Goal: Information Seeking & Learning: Learn about a topic

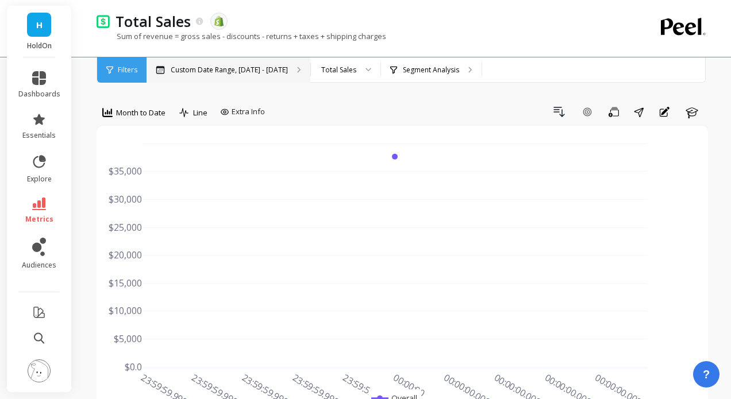
click at [241, 73] on p "Custom Date Range, [DATE] - [DATE]" at bounding box center [229, 70] width 117 height 9
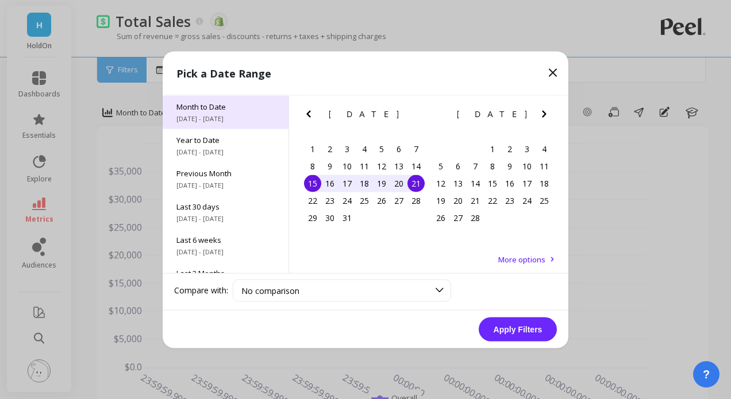
click at [219, 111] on span "Month to Date" at bounding box center [225, 106] width 98 height 10
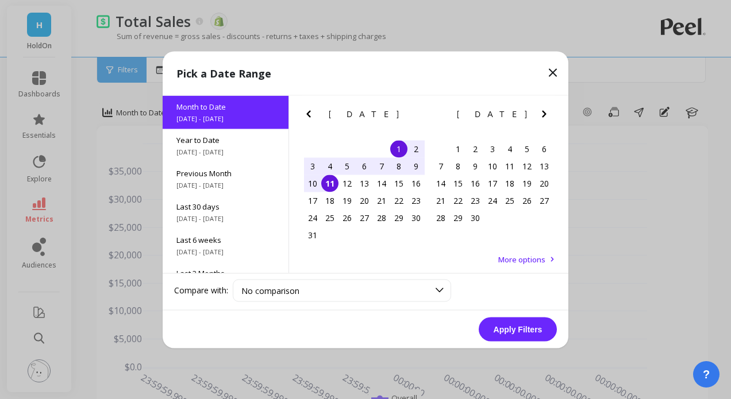
click at [397, 146] on div "1" at bounding box center [398, 148] width 17 height 17
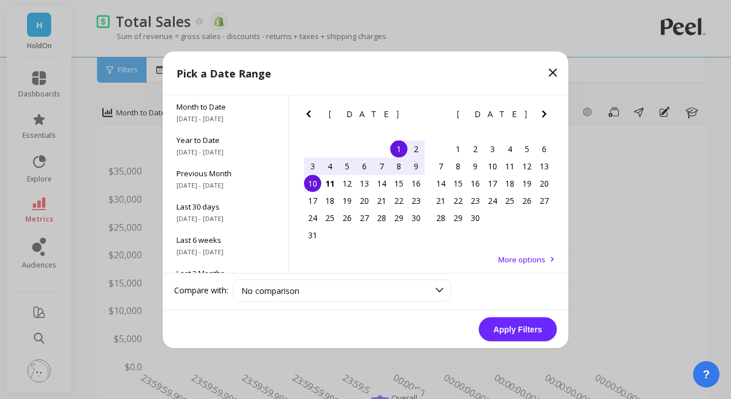
click at [313, 184] on div "10" at bounding box center [312, 183] width 17 height 17
click at [517, 323] on button "Apply Filters" at bounding box center [518, 329] width 78 height 24
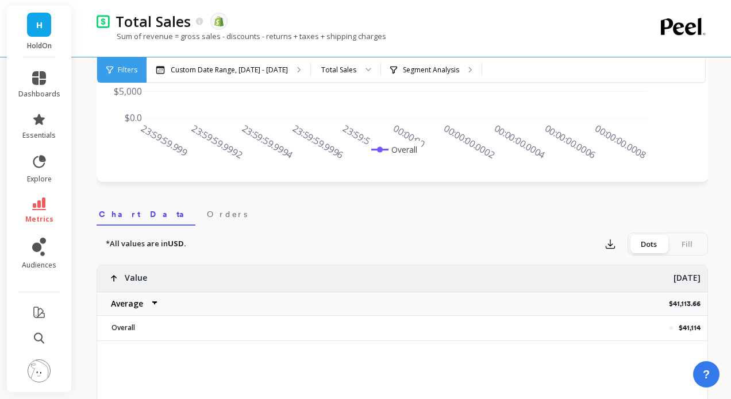
scroll to position [270, 0]
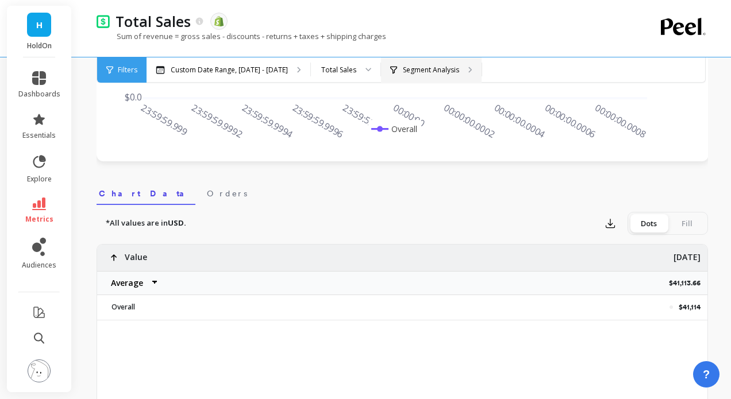
click at [421, 59] on div "Segment Analysis" at bounding box center [431, 69] width 101 height 25
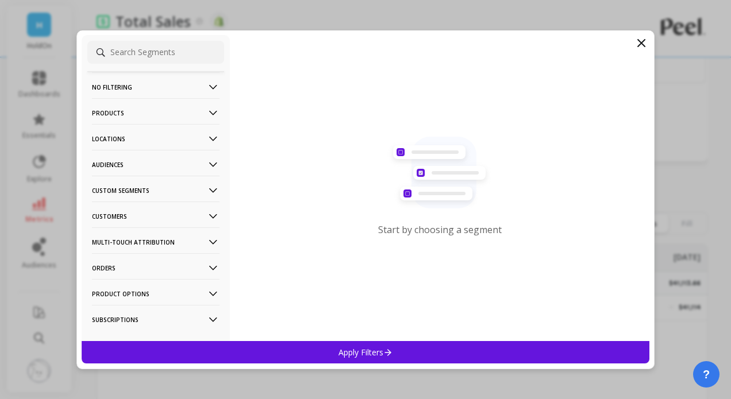
click at [124, 51] on input at bounding box center [155, 52] width 137 height 23
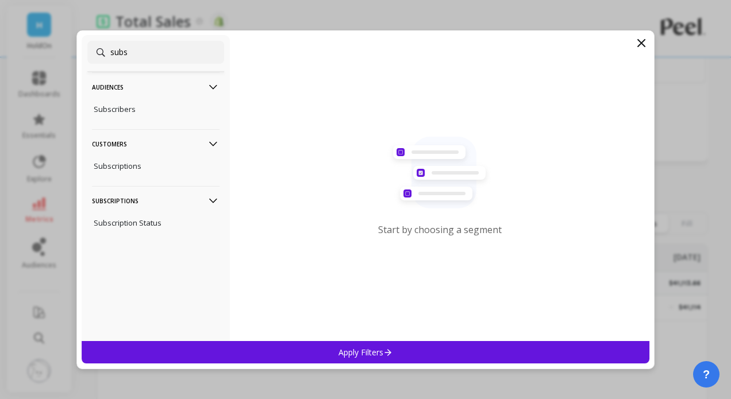
type input "subs"
click at [125, 155] on ul "Subscriptions" at bounding box center [155, 166] width 137 height 22
click at [126, 170] on p "Subscriptions" at bounding box center [118, 166] width 48 height 10
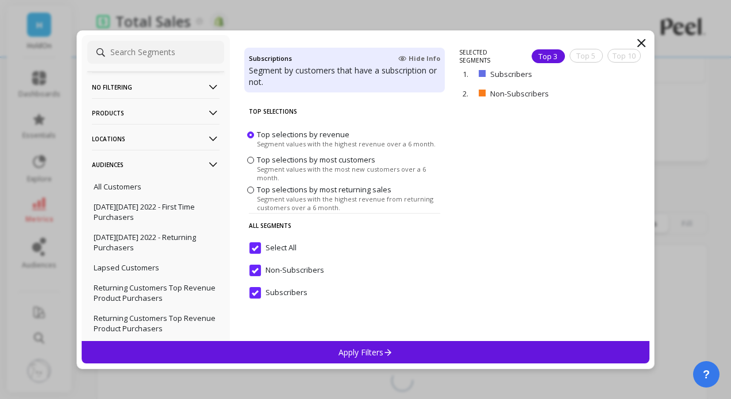
click at [362, 349] on p "Apply Filters" at bounding box center [366, 352] width 55 height 11
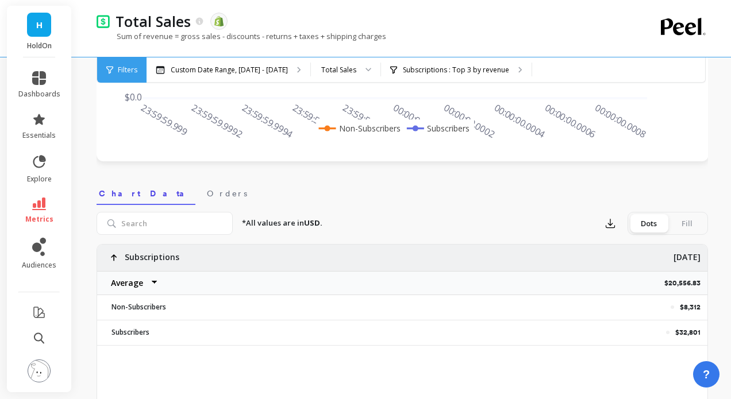
click at [135, 285] on select "Average Sum Max Min" at bounding box center [131, 283] width 69 height 23
select select "sum"
click at [672, 282] on p "$41,113.66" at bounding box center [688, 283] width 39 height 9
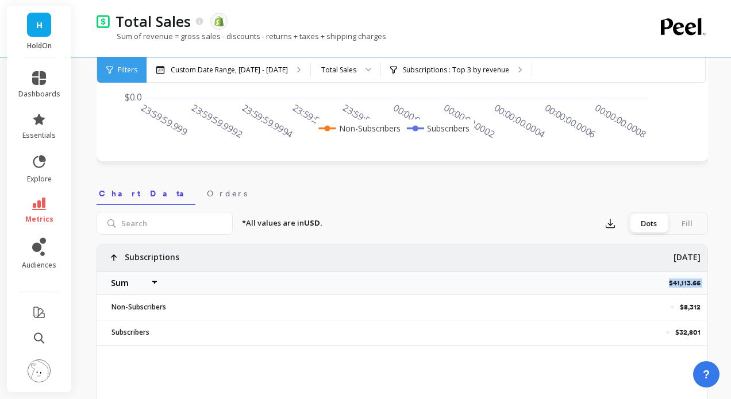
copy p "$41,113.66"
click at [689, 302] on div "$8,312" at bounding box center [459, 307] width 495 height 24
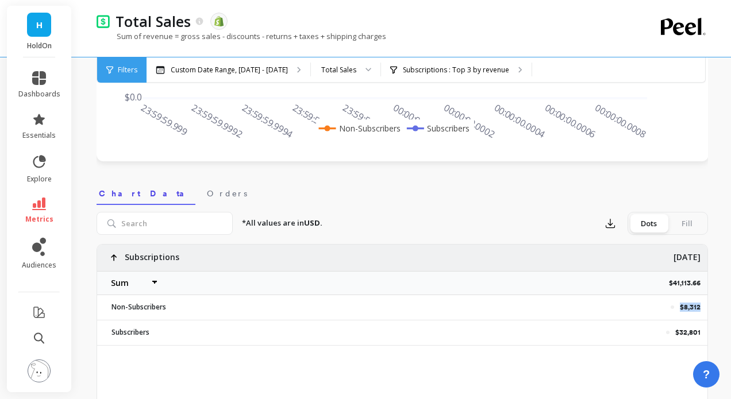
copy p "$8,312"
click at [685, 332] on p "$32,801" at bounding box center [687, 332] width 25 height 9
copy div "$32,801"
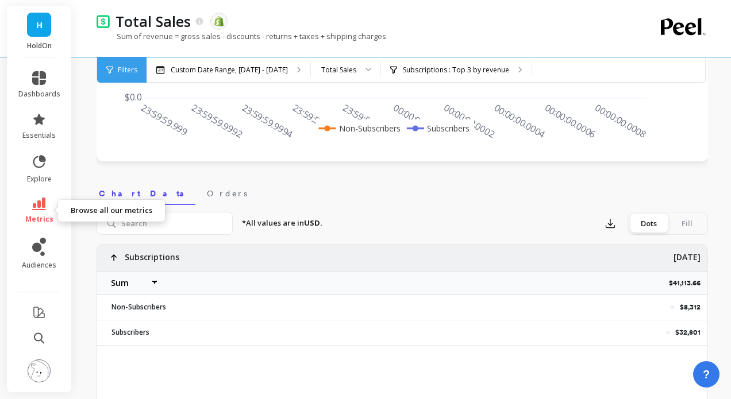
click at [47, 213] on link "metrics" at bounding box center [39, 211] width 42 height 26
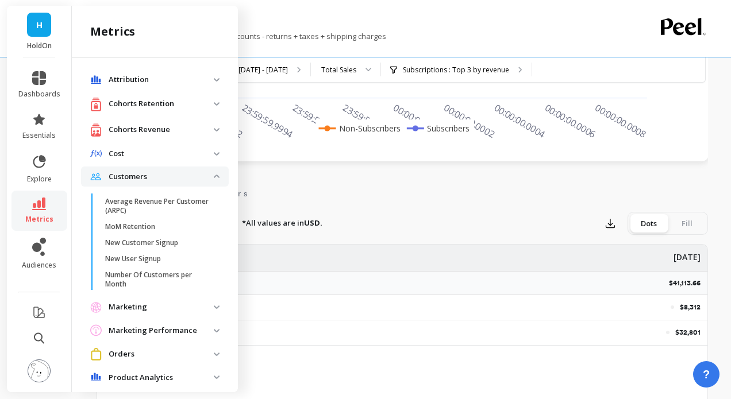
scroll to position [263, 0]
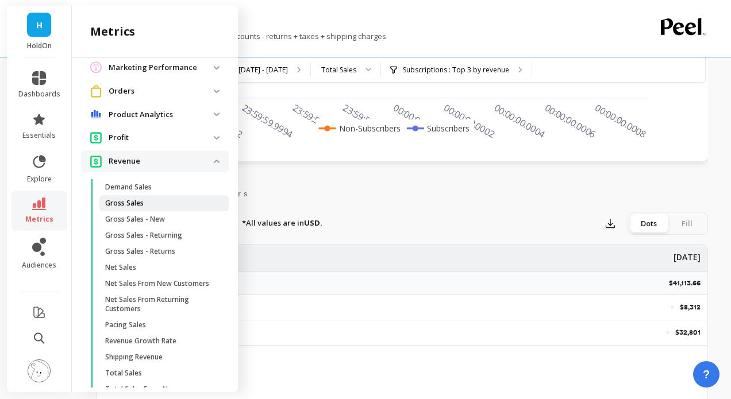
click at [133, 203] on p "Gross Sales" at bounding box center [124, 203] width 39 height 9
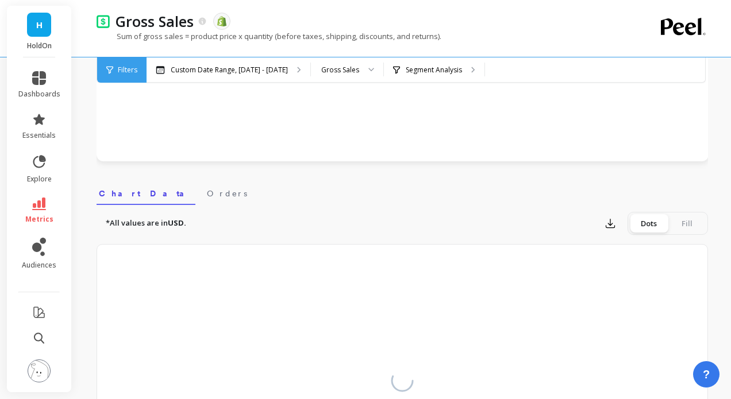
select select "sum"
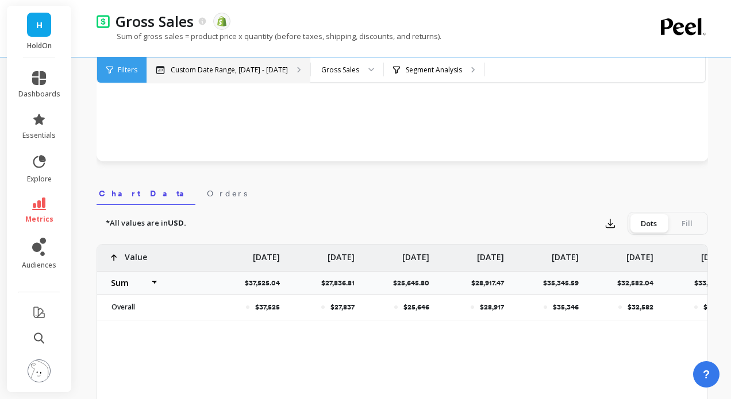
select select "sum"
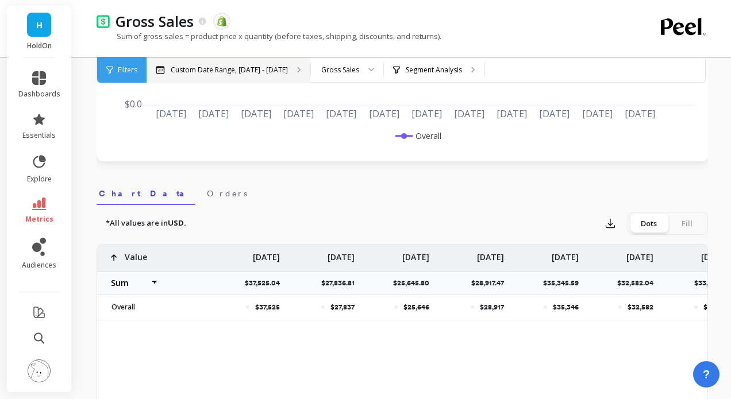
click at [271, 71] on p "Custom Date Range, [DATE] - [DATE]" at bounding box center [229, 70] width 117 height 9
select select "sum"
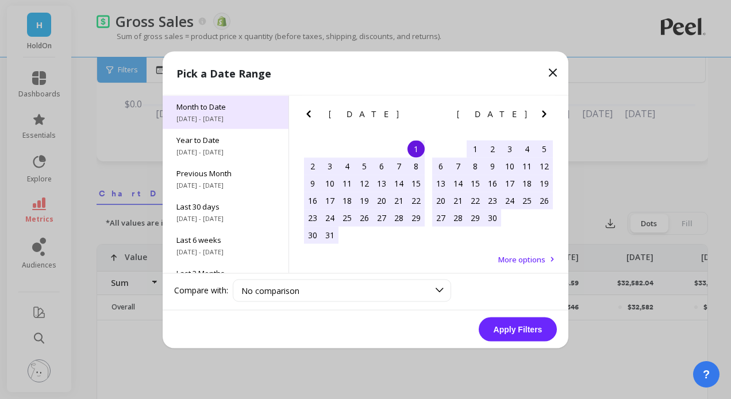
click at [214, 110] on span "Month to Date" at bounding box center [225, 106] width 98 height 10
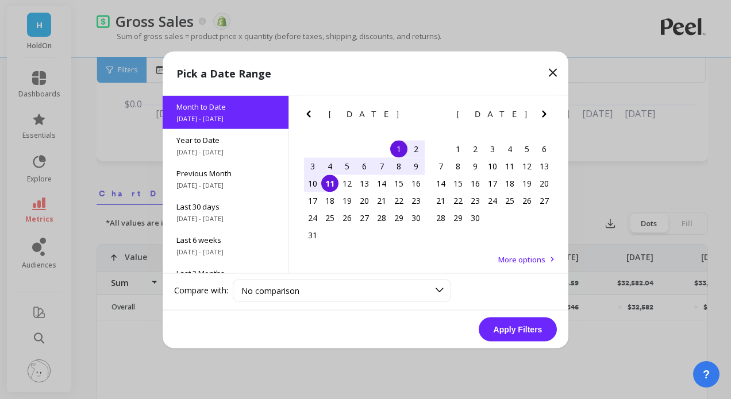
click at [399, 147] on div "1" at bounding box center [398, 148] width 17 height 17
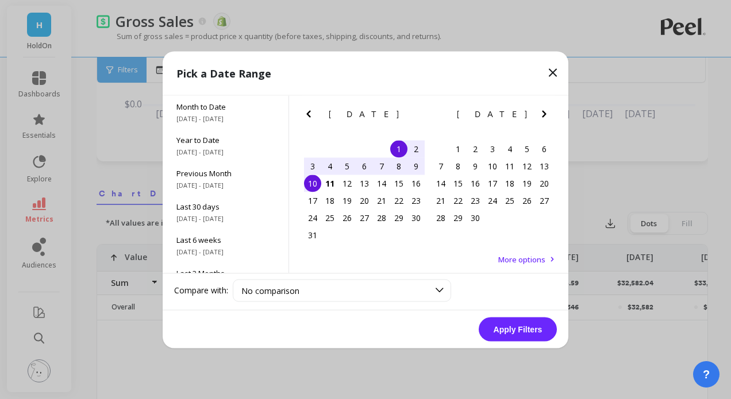
click at [314, 177] on div "10" at bounding box center [312, 183] width 17 height 17
click at [532, 329] on button "Apply Filters" at bounding box center [518, 329] width 78 height 24
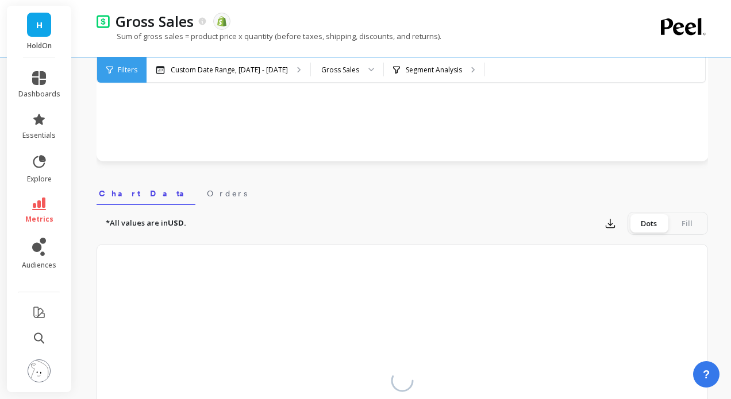
select select "sum"
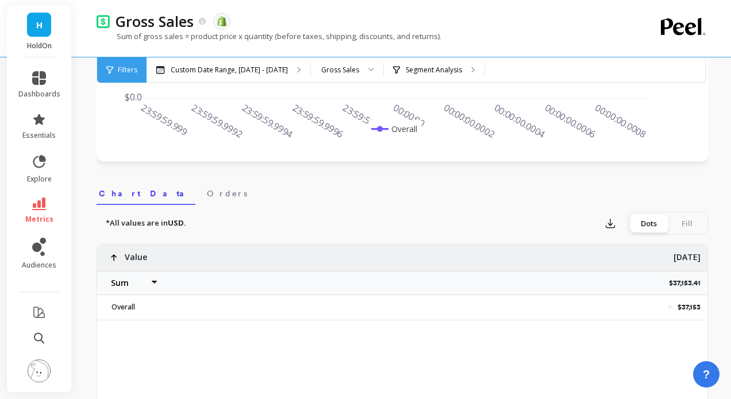
click at [118, 287] on select "Average Sum Max Min" at bounding box center [131, 283] width 69 height 23
click at [120, 279] on select "Average Sum Max Min" at bounding box center [131, 283] width 69 height 23
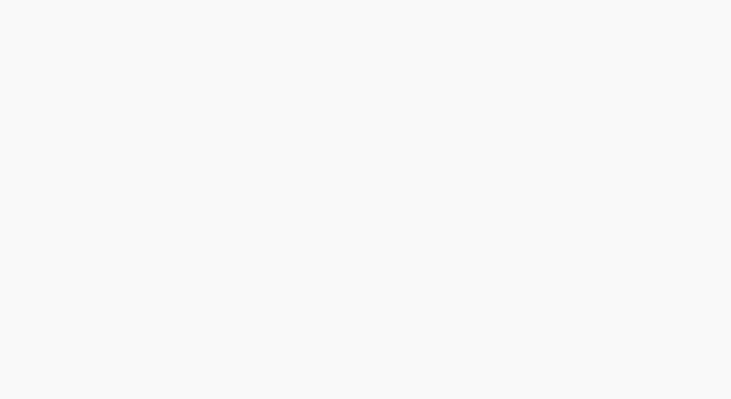
click at [402, 0] on html at bounding box center [365, 0] width 731 height 0
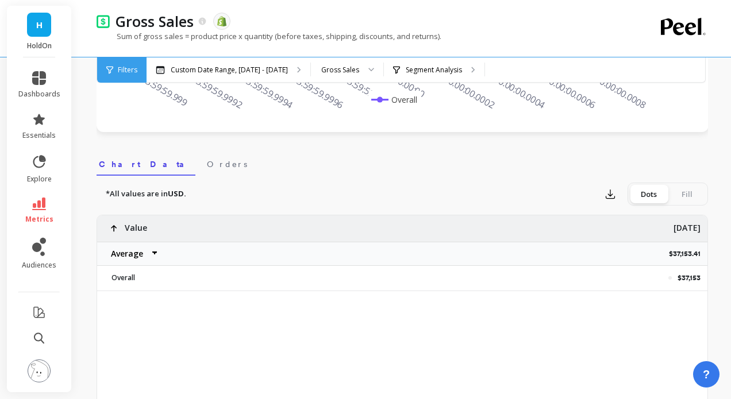
scroll to position [301, 0]
click at [132, 256] on select "Average Sum [PERSON_NAME]" at bounding box center [131, 252] width 69 height 23
select select "sum"
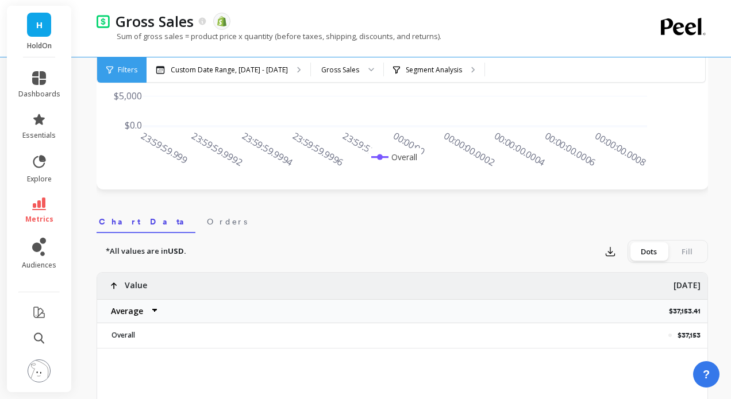
scroll to position [240, 0]
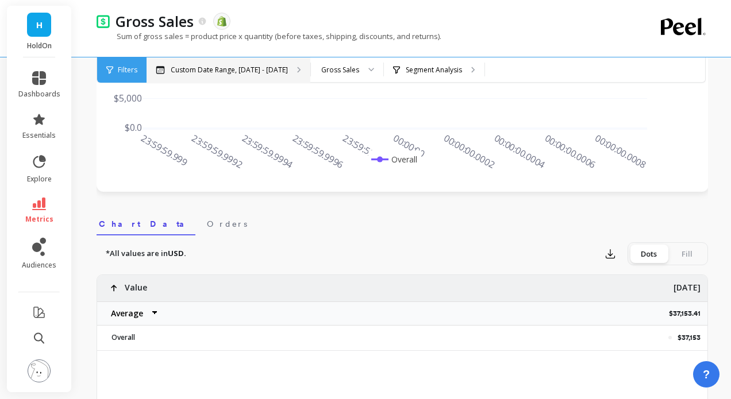
click at [232, 63] on div "Custom Date Range, Aug 1 - Aug 10" at bounding box center [229, 69] width 164 height 25
click at [44, 216] on span "metrics" at bounding box center [39, 219] width 28 height 9
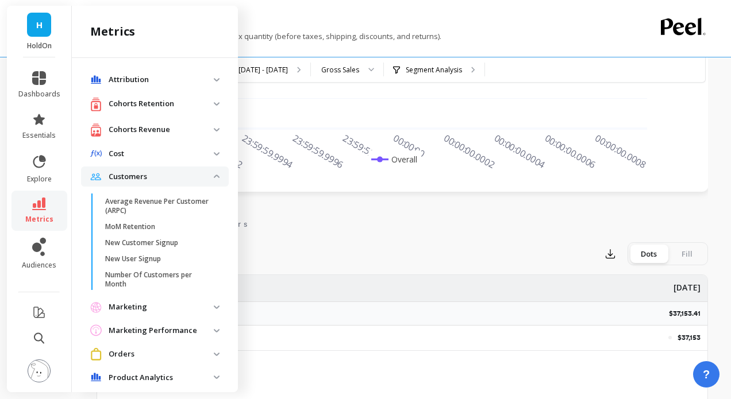
scroll to position [263, 0]
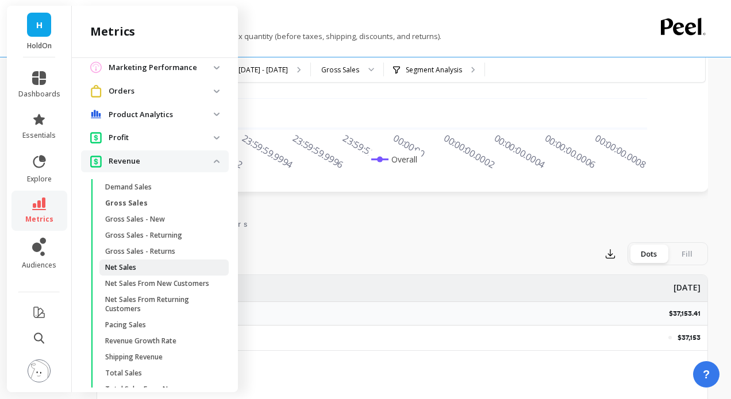
click at [126, 265] on p "Net Sales" at bounding box center [120, 267] width 31 height 9
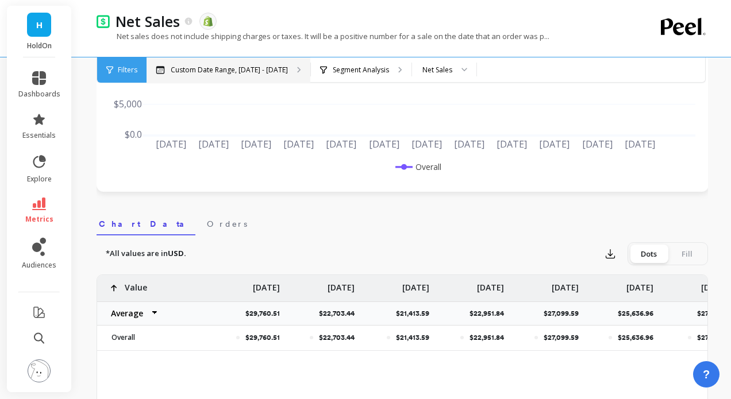
click at [253, 72] on p "Custom Date Range, Mar 1 - Aug 10" at bounding box center [229, 70] width 117 height 9
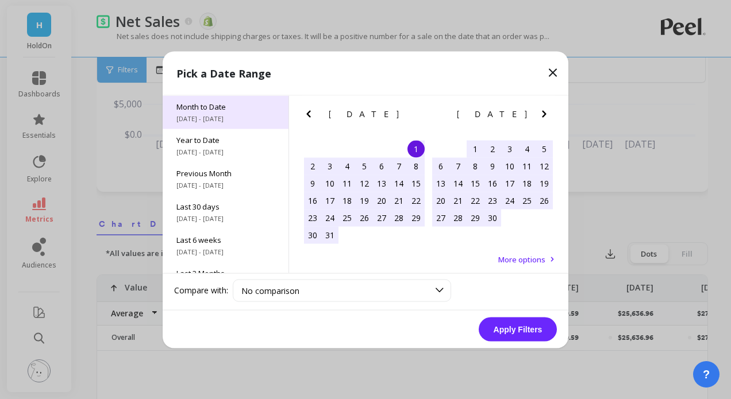
click at [239, 112] on div "Month to Date 8/1/2025 - 8/11/2025" at bounding box center [226, 111] width 126 height 33
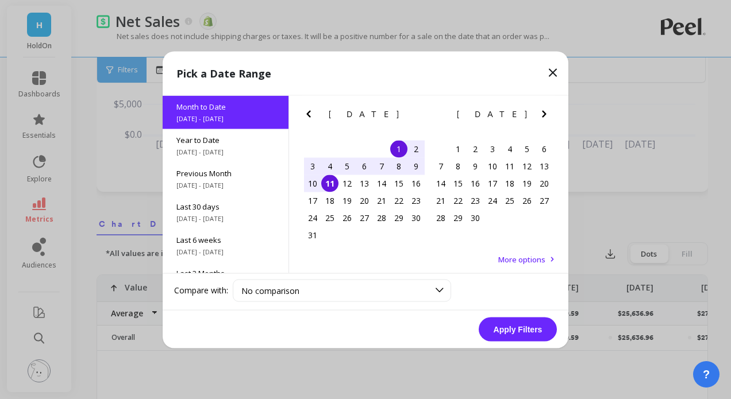
click at [403, 147] on div "1" at bounding box center [398, 148] width 17 height 17
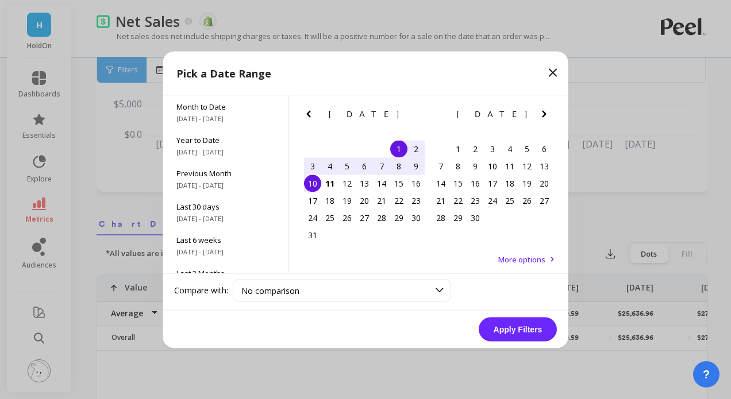
click at [306, 191] on div "10" at bounding box center [312, 183] width 17 height 17
click at [501, 337] on button "Apply Filters" at bounding box center [518, 329] width 78 height 24
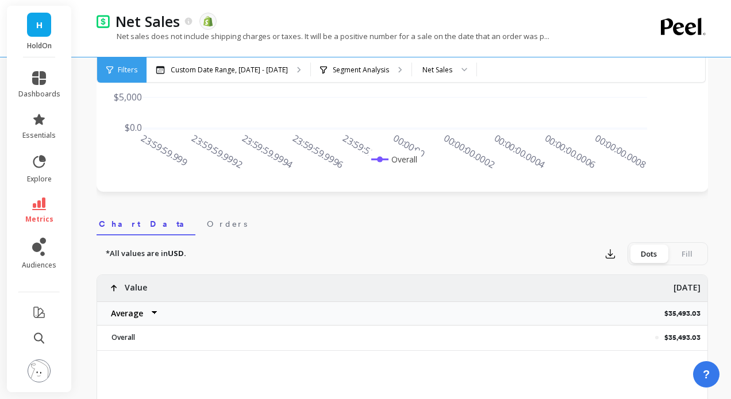
click at [128, 317] on select "Average Sum Max Min" at bounding box center [131, 313] width 69 height 23
select select "sum"
click at [215, 354] on div "$35,493.03 Value Average Sum Max Min Aug 1 $35,493.03 Overall" at bounding box center [402, 318] width 610 height 86
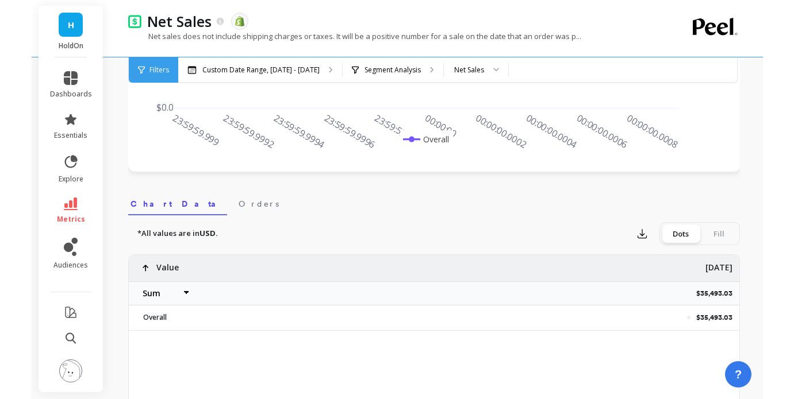
scroll to position [263, 0]
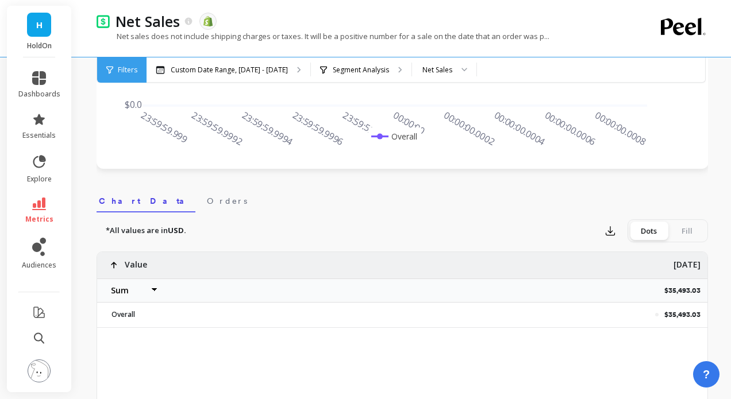
click at [123, 291] on select "Average Sum Max Min" at bounding box center [131, 290] width 69 height 23
select select "max"
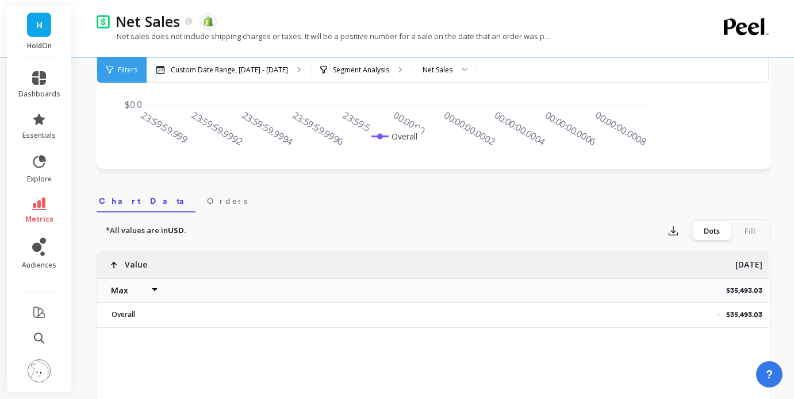
select select "max"
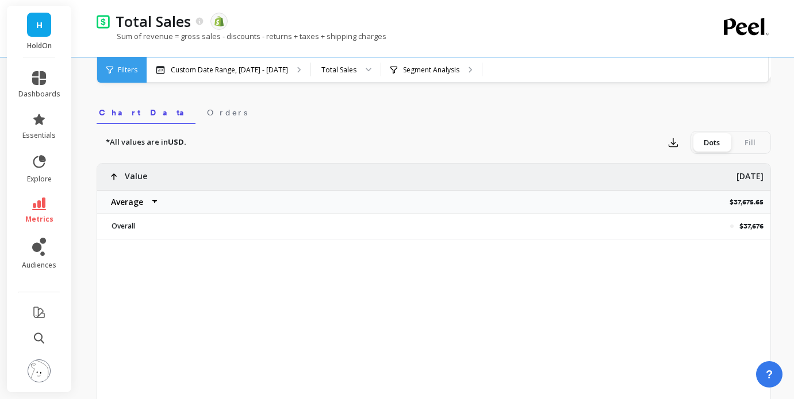
scroll to position [351, 0]
click at [124, 191] on select "Average Sum Max Min" at bounding box center [131, 202] width 69 height 23
click at [125, 205] on select "Average Sum Max Min" at bounding box center [131, 202] width 69 height 23
select select "max"
click at [117, 203] on select "Average Sum Max Min" at bounding box center [131, 202] width 69 height 23
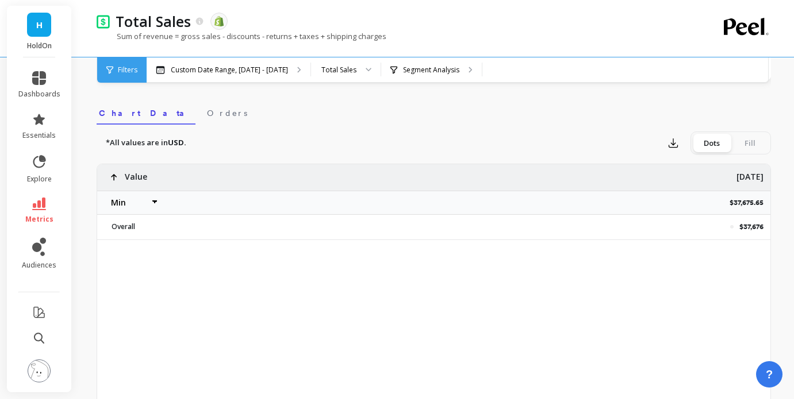
select select "min"
click at [253, 70] on p "Custom Date Range, [DATE] - [DATE]" at bounding box center [229, 70] width 117 height 9
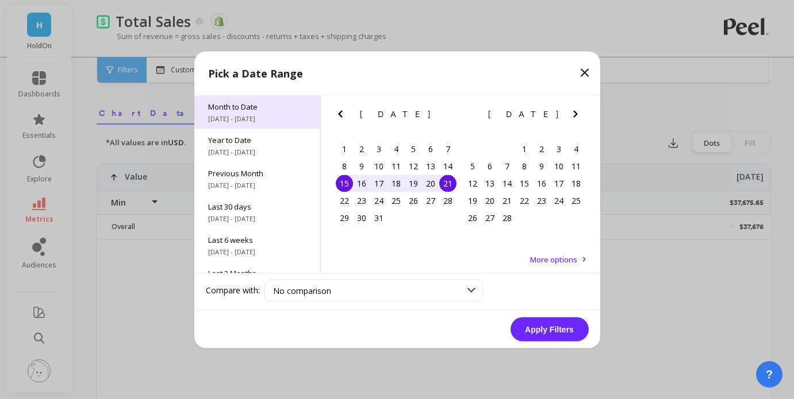
click at [239, 115] on span "[DATE] - [DATE]" at bounding box center [257, 118] width 98 height 9
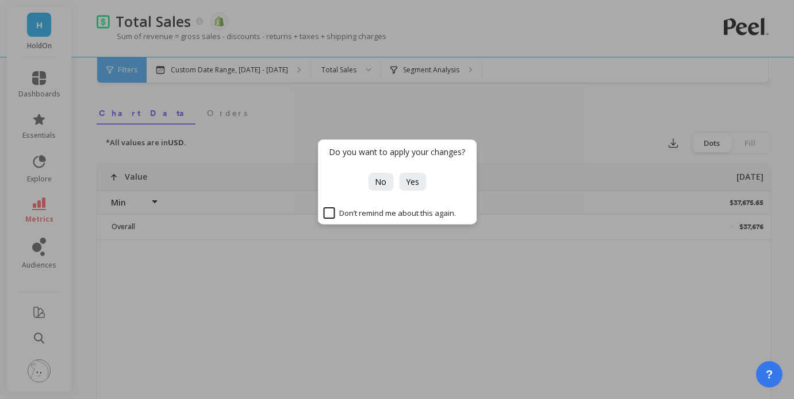
click at [103, 286] on div "Do you want to apply your changes? No Yes Don’t remind me about this again." at bounding box center [397, 199] width 794 height 399
click at [36, 206] on div "Do you want to apply your changes? No Yes Don’t remind me about this again." at bounding box center [397, 199] width 794 height 399
click at [380, 180] on span "No" at bounding box center [380, 181] width 11 height 11
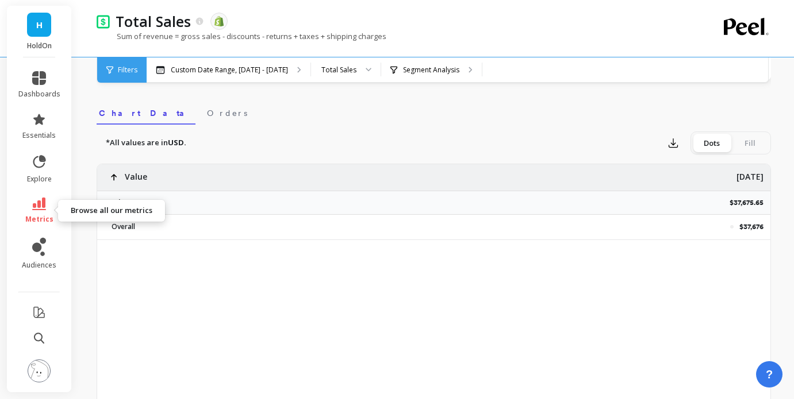
click at [45, 207] on icon at bounding box center [39, 204] width 14 height 13
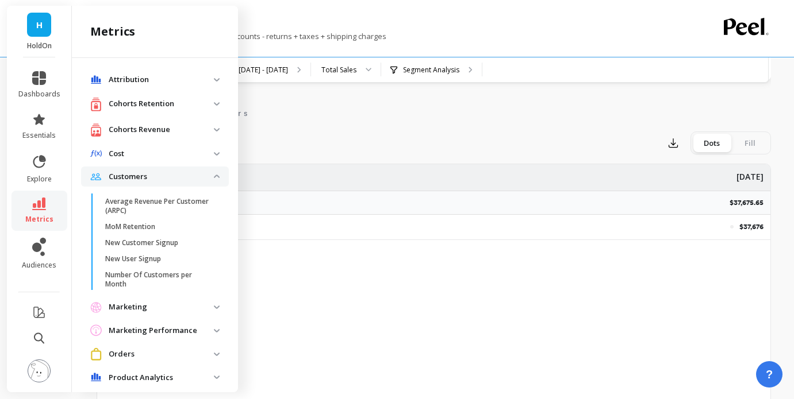
scroll to position [263, 0]
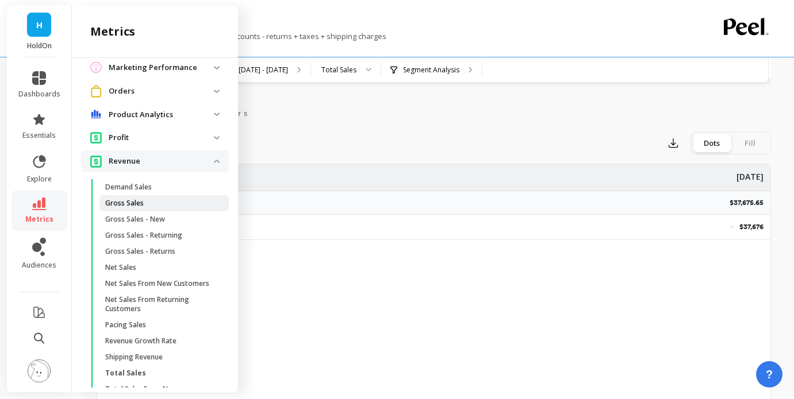
click at [141, 205] on p "Gross Sales" at bounding box center [124, 203] width 39 height 9
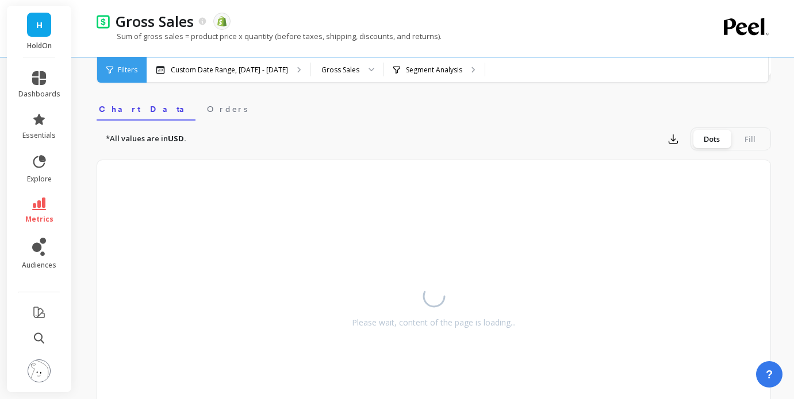
select select "min"
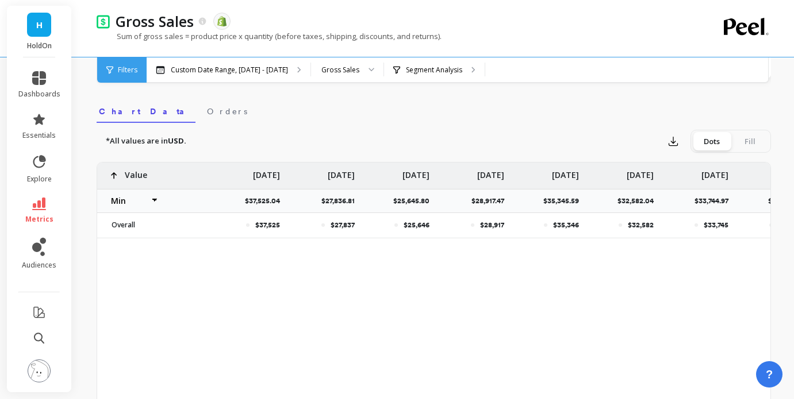
select select "min"
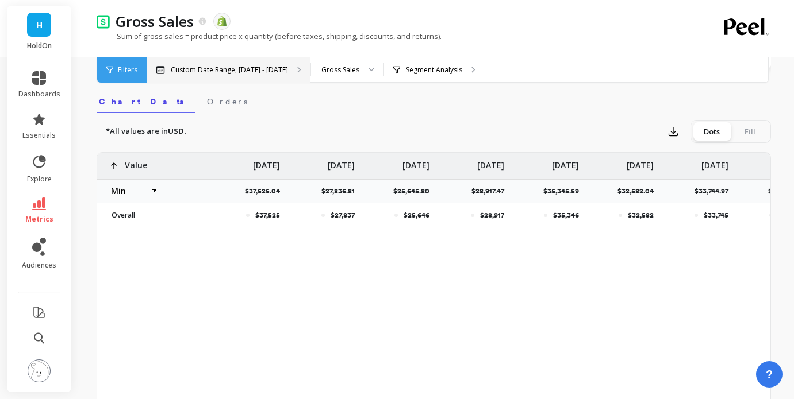
scroll to position [362, 0]
click at [260, 73] on p "Custom Date Range, Mar 1 - Aug 10" at bounding box center [229, 70] width 117 height 9
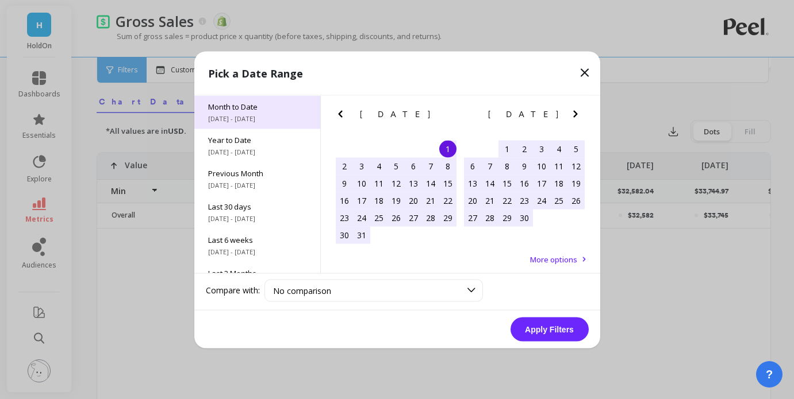
click at [247, 112] on div "Month to Date 8/1/2025 - 8/11/2025" at bounding box center [257, 111] width 126 height 33
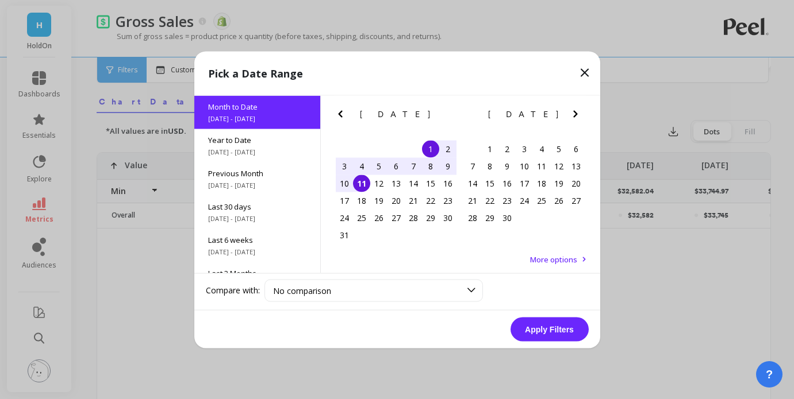
click at [569, 329] on button "Apply Filters" at bounding box center [549, 329] width 78 height 24
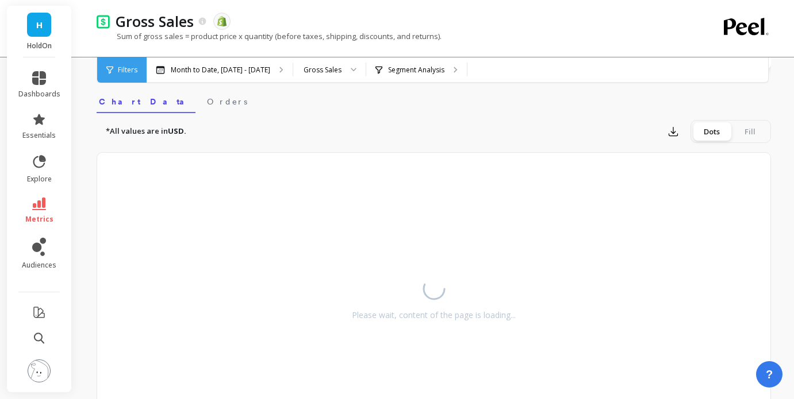
select select "min"
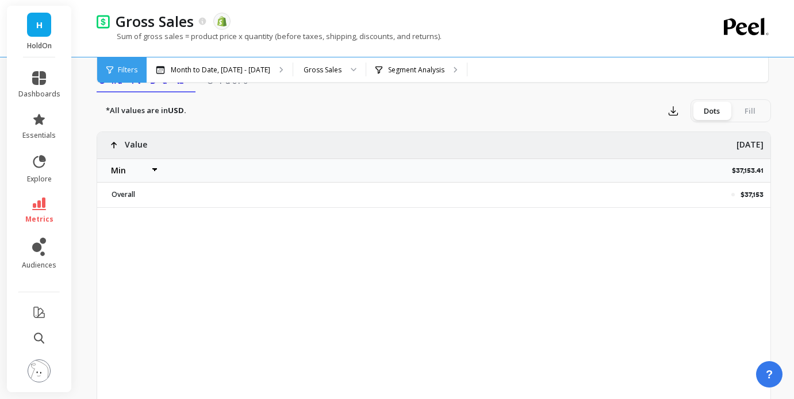
scroll to position [387, 0]
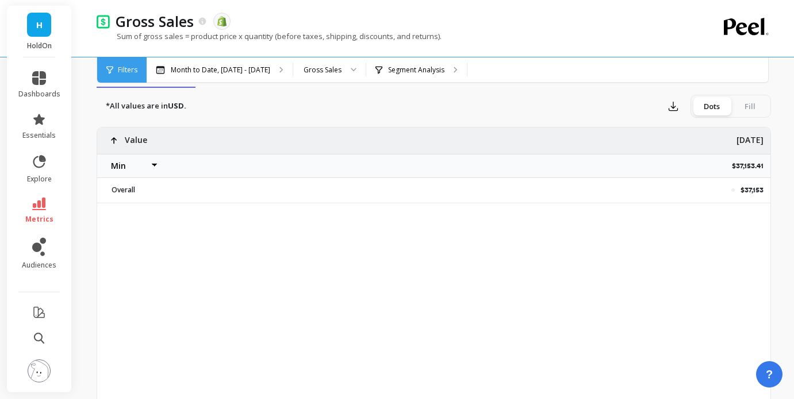
click at [116, 166] on select "Average Sum Max Min" at bounding box center [131, 166] width 69 height 23
select select "sum"
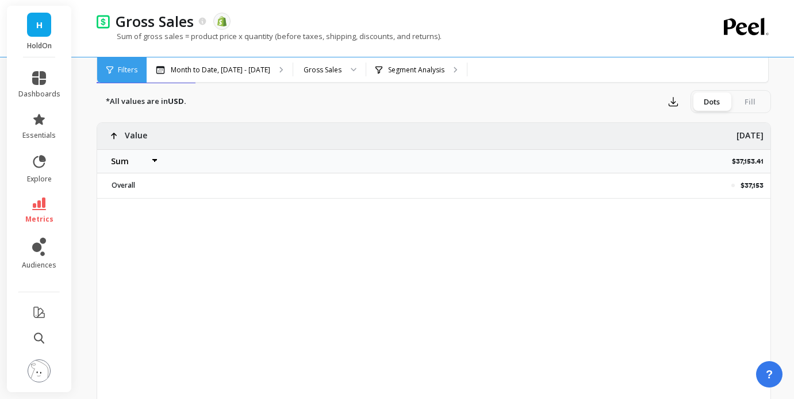
scroll to position [391, 0]
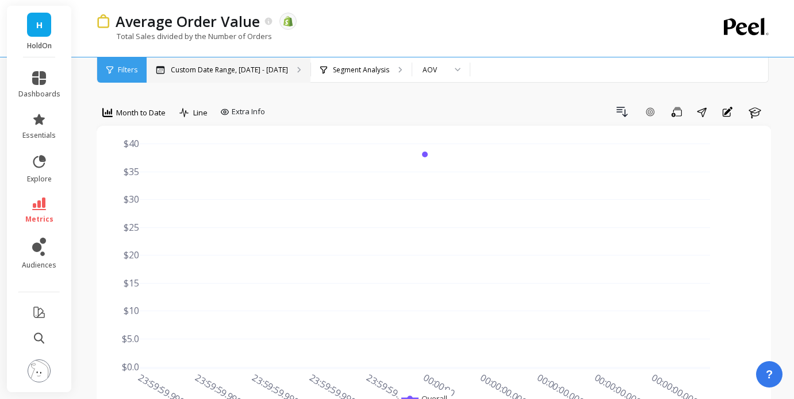
click at [229, 74] on div "Custom Date Range, [DATE] - [DATE]" at bounding box center [229, 69] width 164 height 25
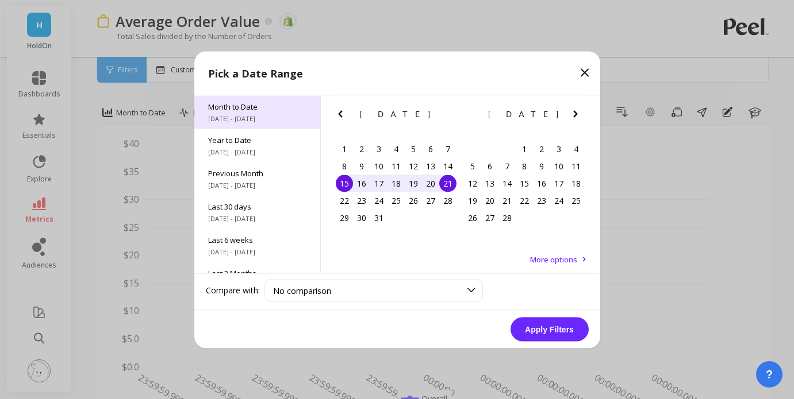
click at [219, 120] on span "[DATE] - [DATE]" at bounding box center [257, 118] width 98 height 9
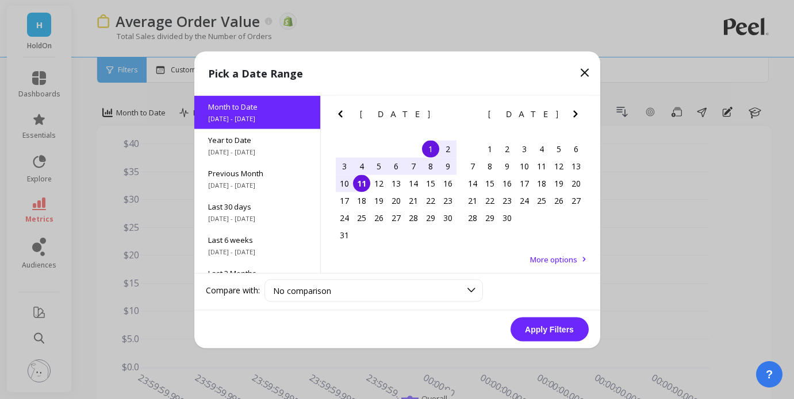
click at [428, 144] on div "1" at bounding box center [430, 148] width 17 height 17
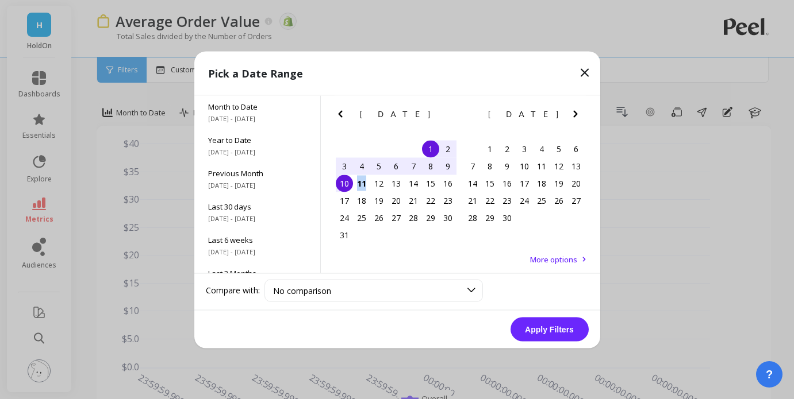
drag, startPoint x: 352, startPoint y: 182, endPoint x: 339, endPoint y: 184, distance: 13.4
click at [339, 184] on div "10 11 12 13 14 15 16" at bounding box center [396, 183] width 121 height 17
click at [339, 184] on div "10" at bounding box center [344, 183] width 17 height 17
click at [552, 327] on button "Apply Filters" at bounding box center [549, 329] width 78 height 24
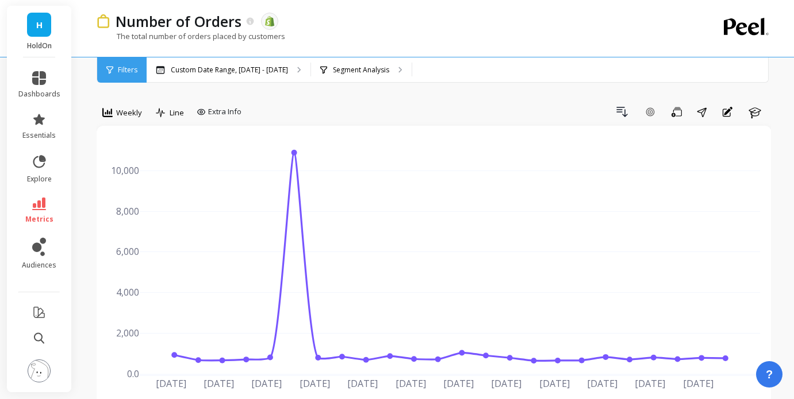
click at [252, 52] on div "The total number of orders placed by customers" at bounding box center [387, 42] width 580 height 22
click at [252, 59] on div "Custom Date Range, [DATE] - [DATE]" at bounding box center [229, 69] width 164 height 25
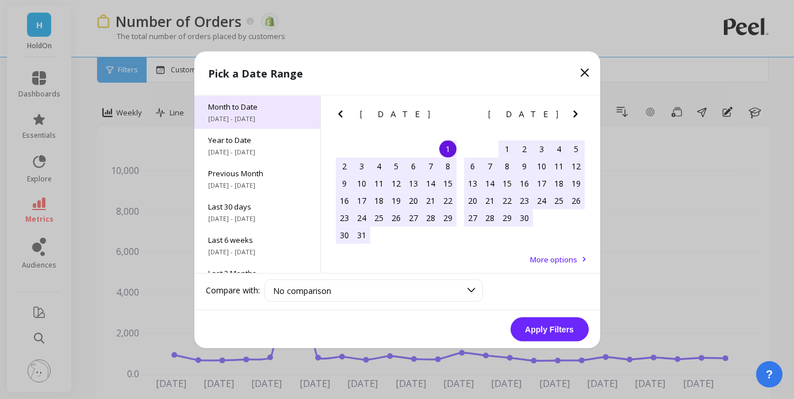
click at [245, 101] on span "Month to Date" at bounding box center [257, 106] width 98 height 10
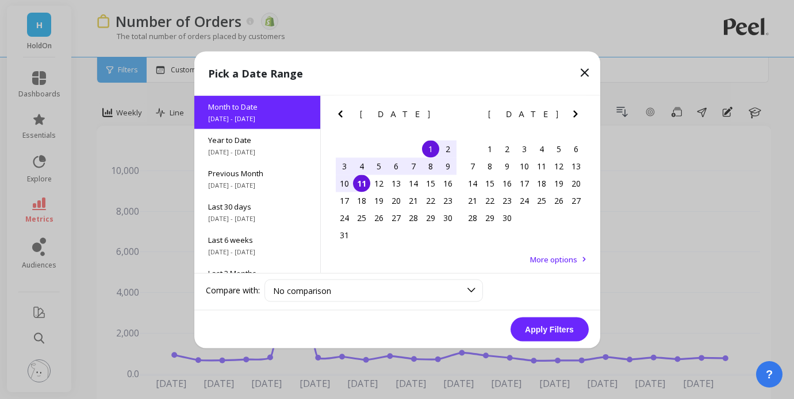
click at [338, 94] on div "Pick a Date Range" at bounding box center [397, 73] width 406 height 44
click at [427, 150] on div "1" at bounding box center [430, 148] width 17 height 17
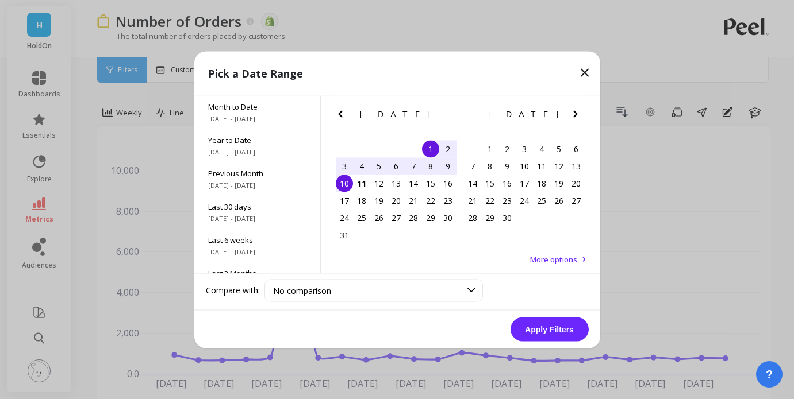
click at [350, 182] on div "10" at bounding box center [344, 183] width 17 height 17
click at [563, 332] on button "Apply Filters" at bounding box center [549, 329] width 78 height 24
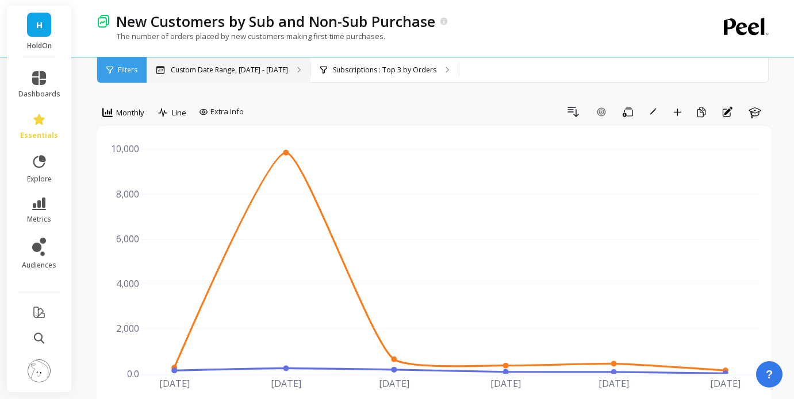
click at [254, 61] on div "Custom Date Range, [DATE] - [DATE]" at bounding box center [229, 69] width 164 height 25
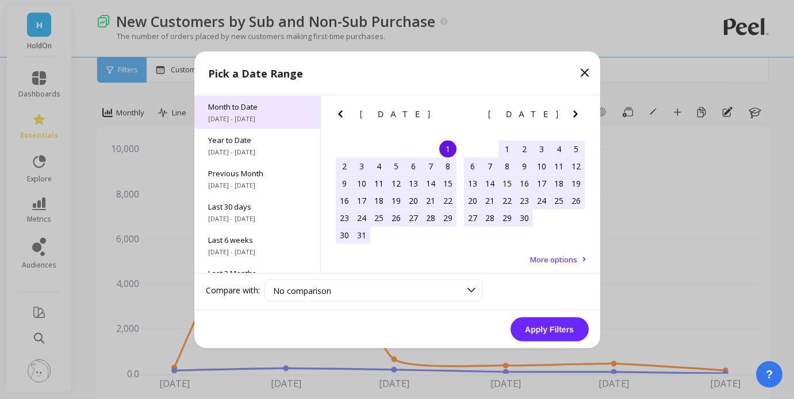
click at [264, 110] on span "Month to Date" at bounding box center [257, 106] width 98 height 10
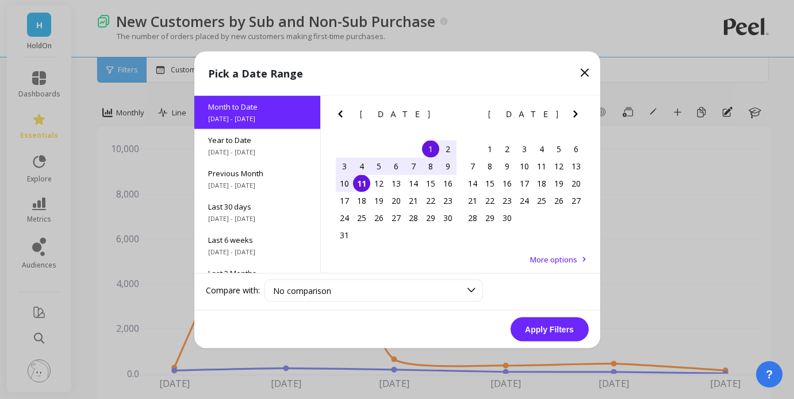
click at [434, 152] on div "1" at bounding box center [430, 148] width 17 height 17
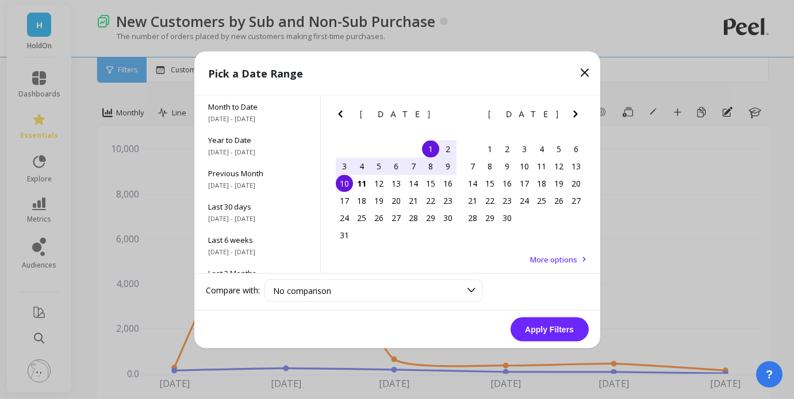
click at [345, 184] on div "10" at bounding box center [344, 183] width 17 height 17
click at [570, 329] on button "Apply Filters" at bounding box center [549, 329] width 78 height 24
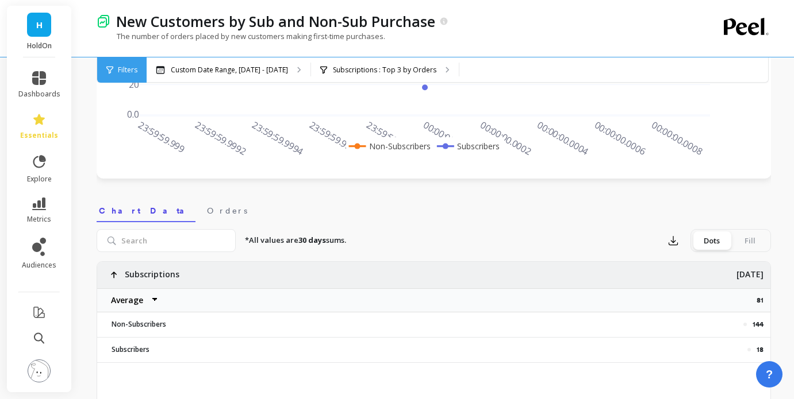
scroll to position [263, 0]
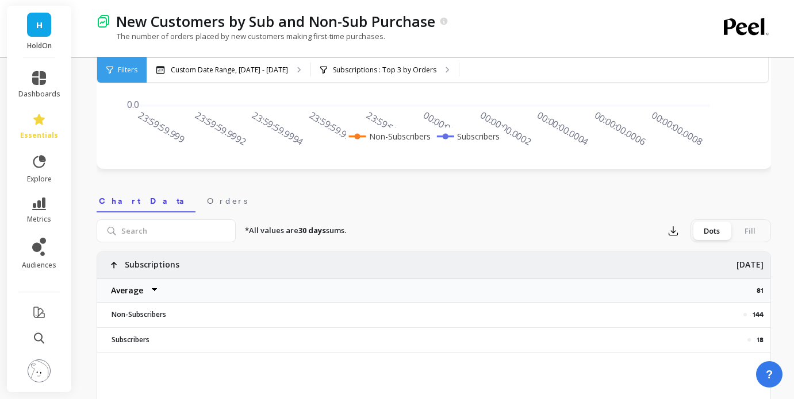
click at [130, 292] on select "Average Sum Max Min" at bounding box center [131, 290] width 69 height 23
select select "sum"
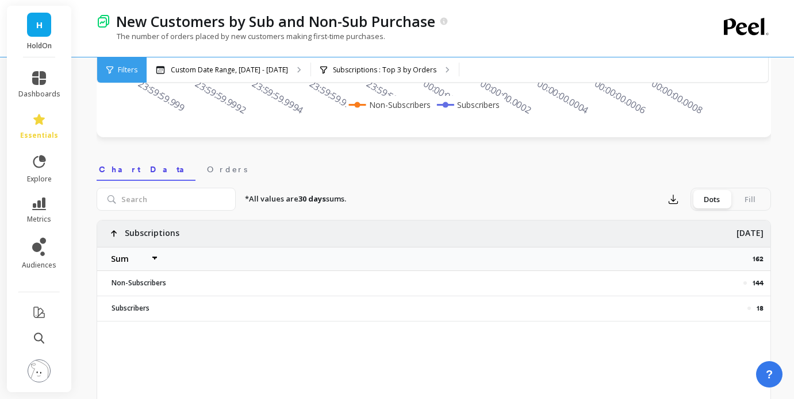
scroll to position [295, 0]
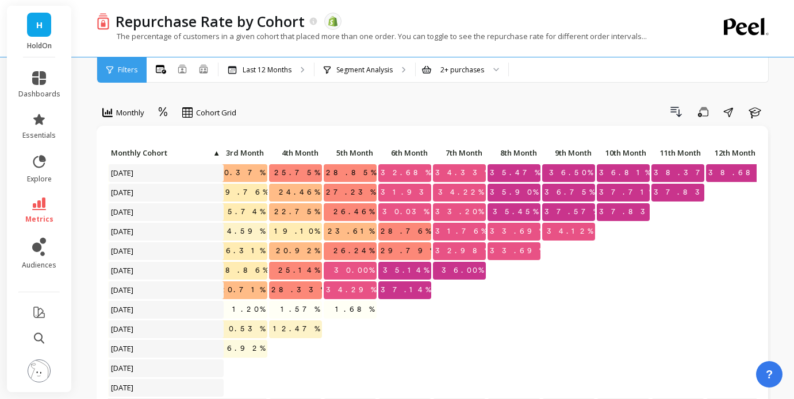
scroll to position [0, 191]
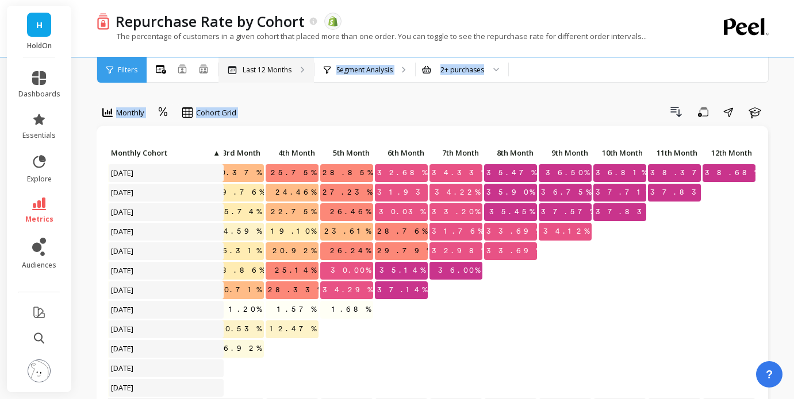
click at [269, 68] on p "Last 12 Months" at bounding box center [267, 70] width 49 height 9
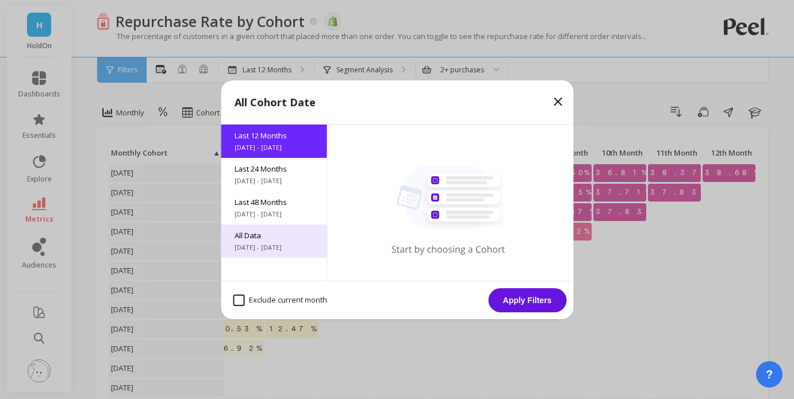
click at [258, 238] on span "All Data" at bounding box center [273, 235] width 78 height 10
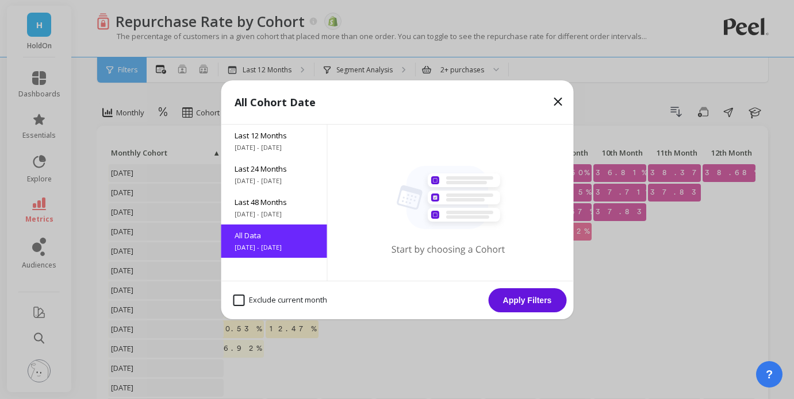
click at [503, 302] on button "Apply Filters" at bounding box center [527, 301] width 78 height 24
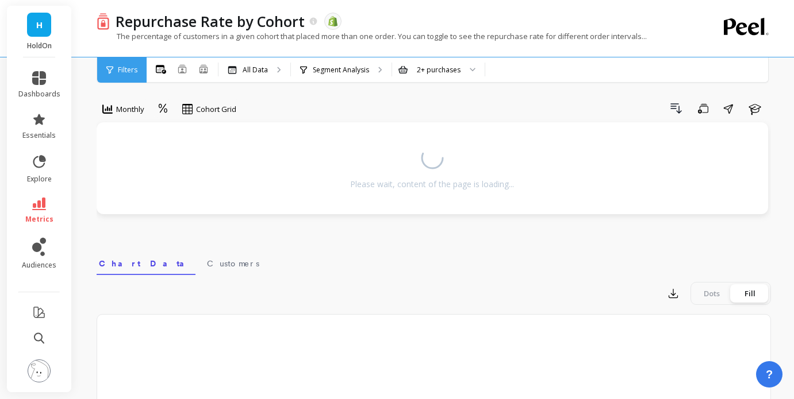
scroll to position [5, 0]
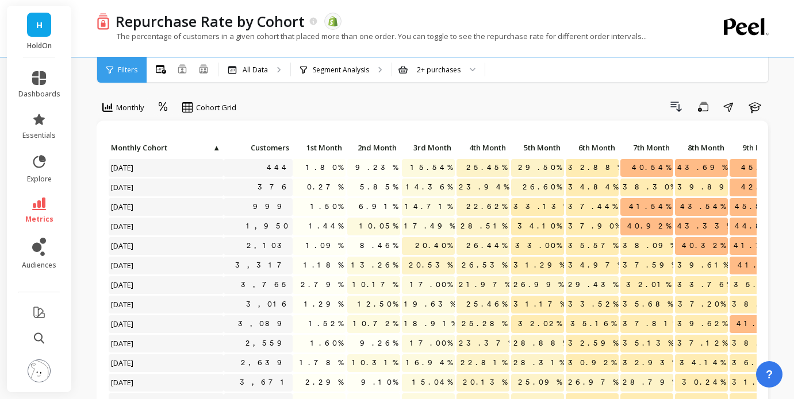
click at [733, 28] on icon at bounding box center [746, 27] width 45 height 18
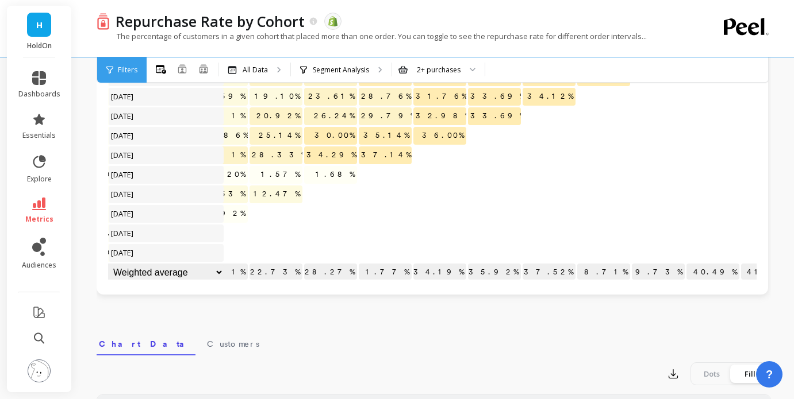
scroll to position [136, 0]
click at [362, 72] on p "Segment Analysis" at bounding box center [341, 70] width 56 height 9
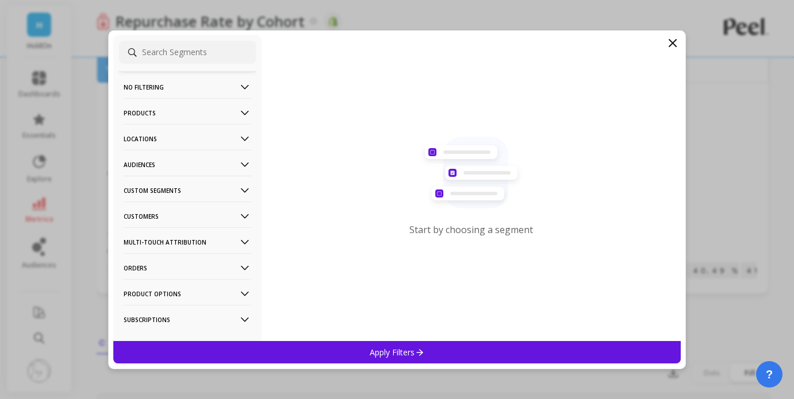
click at [169, 51] on input at bounding box center [187, 52] width 137 height 23
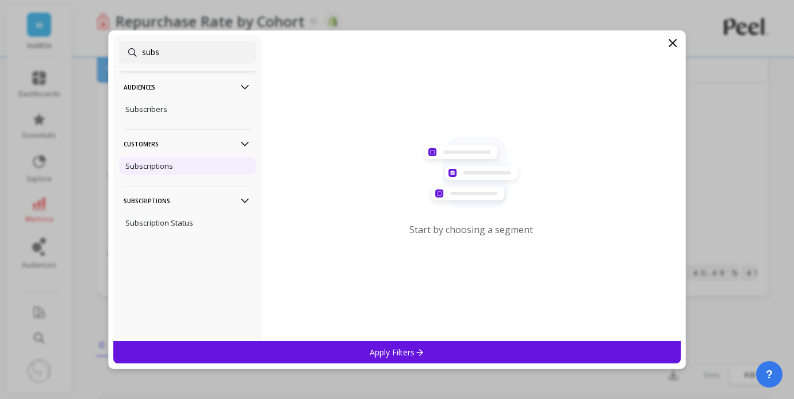
type input "subs"
click at [167, 166] on p "Subscriptions" at bounding box center [149, 166] width 48 height 10
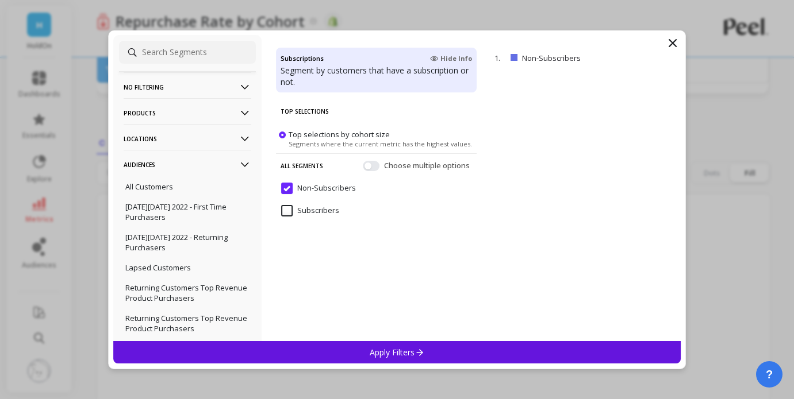
scroll to position [125, 0]
click at [399, 352] on p "Apply Filters" at bounding box center [397, 352] width 55 height 11
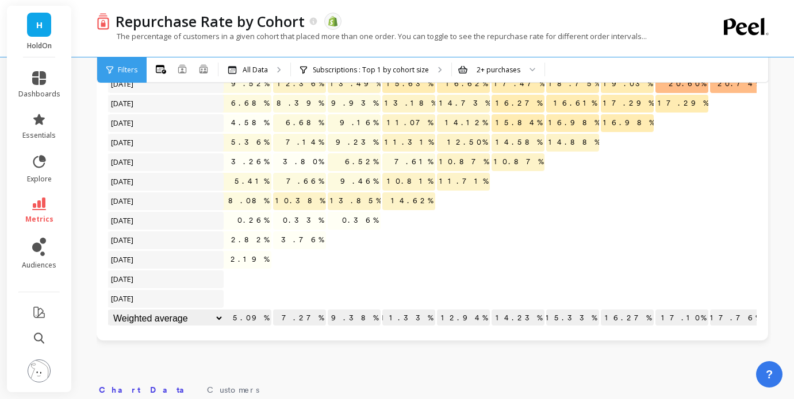
scroll to position [91, 0]
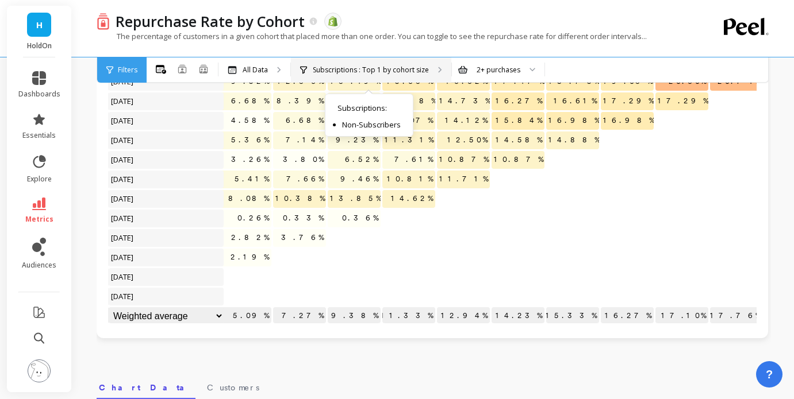
click at [330, 76] on div "Subscriptions : Top 1 by cohort size Subscriptions : Non-Subscribers" at bounding box center [371, 69] width 160 height 25
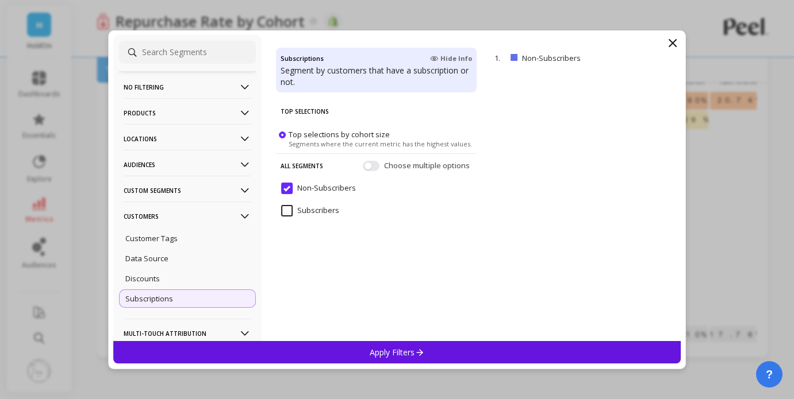
drag, startPoint x: 287, startPoint y: 214, endPoint x: 385, endPoint y: 334, distance: 154.0
click at [287, 214] on input "Subscribers" at bounding box center [310, 210] width 58 height 11
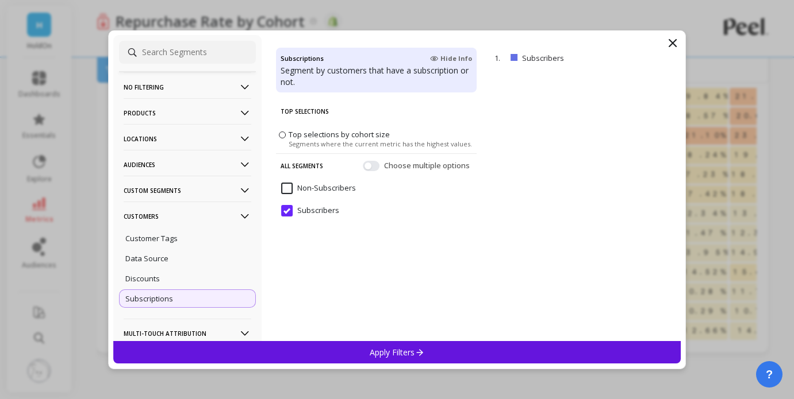
scroll to position [78, 0]
click at [410, 350] on p "Apply Filters" at bounding box center [397, 352] width 55 height 11
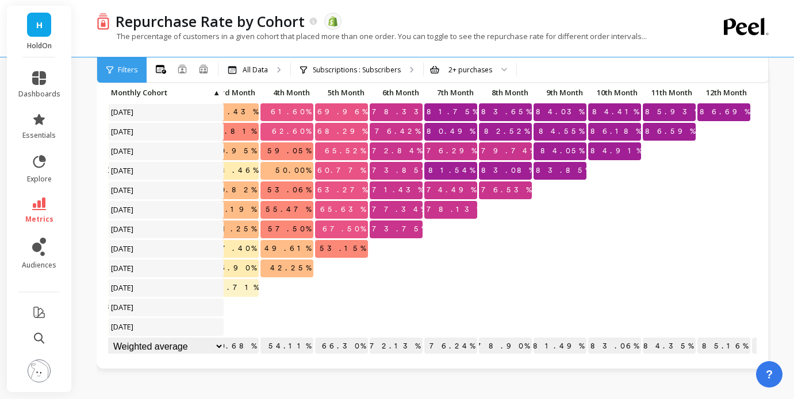
scroll to position [68, 0]
